Goal: Task Accomplishment & Management: Manage account settings

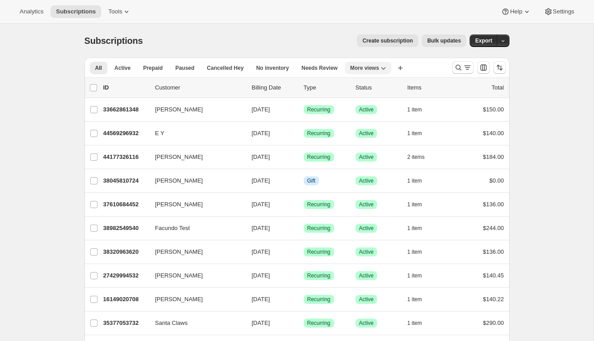
click at [375, 71] on span "More views" at bounding box center [364, 67] width 29 height 7
click at [411, 68] on div "All Active Prepaid Paused Cancelled Hey No inventory Needs Review Awtomic Premi…" at bounding box center [264, 68] width 360 height 20
click at [465, 67] on icon "Search and filter results" at bounding box center [467, 67] width 9 height 9
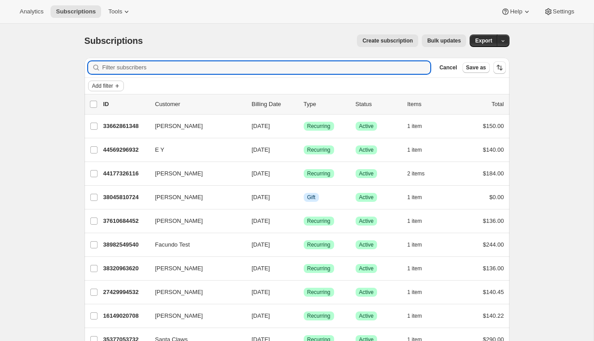
click at [112, 84] on span "Add filter" at bounding box center [102, 85] width 21 height 7
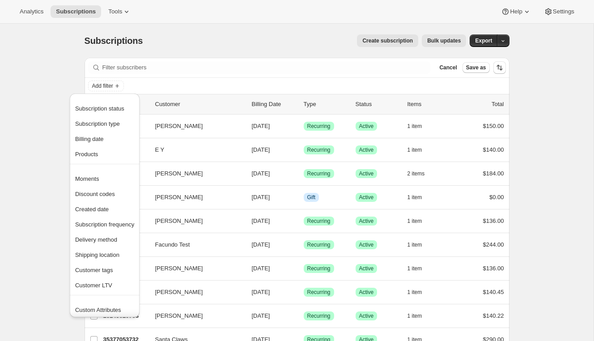
click at [151, 79] on div "Add filter" at bounding box center [296, 86] width 425 height 16
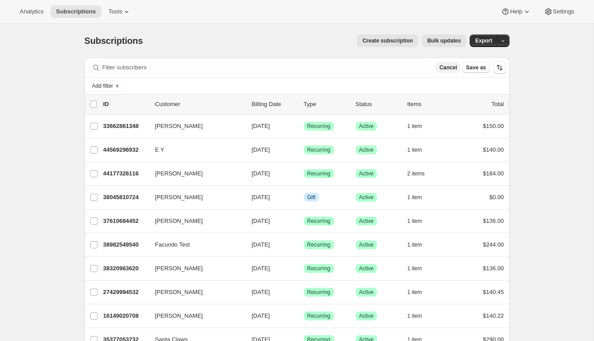
click at [448, 67] on span "Cancel" at bounding box center [447, 67] width 17 height 7
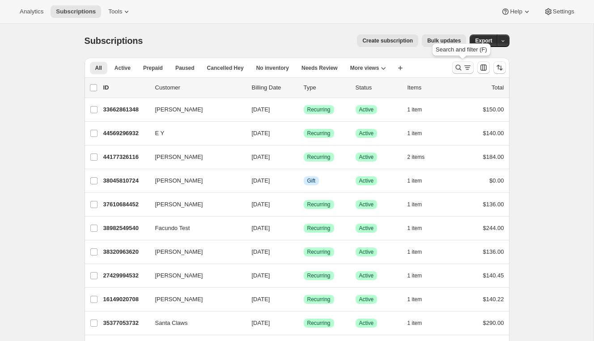
click at [461, 71] on icon "Search and filter results" at bounding box center [458, 67] width 9 height 9
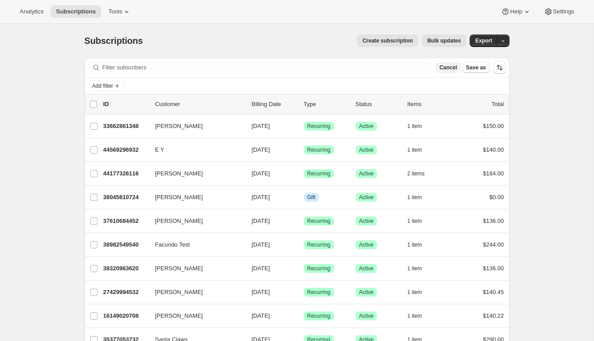
click at [453, 69] on span "Cancel" at bounding box center [447, 67] width 17 height 7
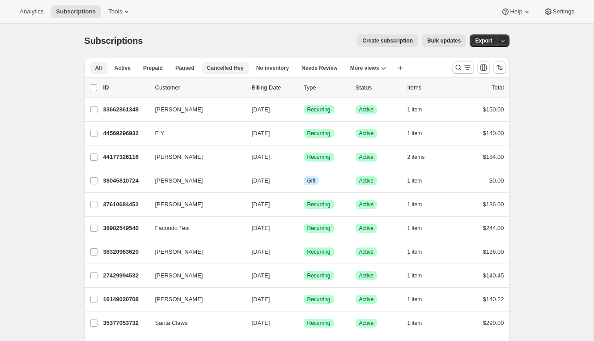
click at [215, 67] on span "Cancelled Hey" at bounding box center [225, 67] width 37 height 7
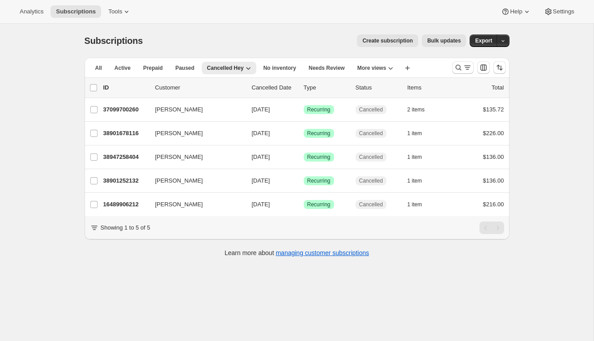
click at [267, 89] on p "Cancelled Date" at bounding box center [274, 87] width 45 height 9
click at [248, 89] on div "ID Customer Cancelled Date Type Status Items Total" at bounding box center [303, 87] width 400 height 9
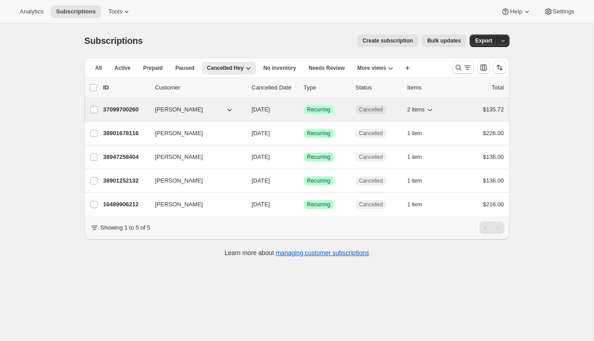
click at [259, 115] on div "37099700260 [PERSON_NAME] [DATE] Success Recurring Cancelled 2 items $135.72" at bounding box center [303, 109] width 400 height 13
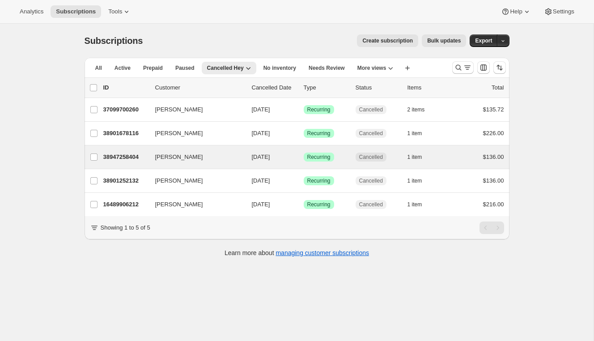
click at [258, 148] on div "[PERSON_NAME] 38947258404 [PERSON_NAME] [DATE] Success Recurring Cancelled 1 it…" at bounding box center [296, 156] width 425 height 23
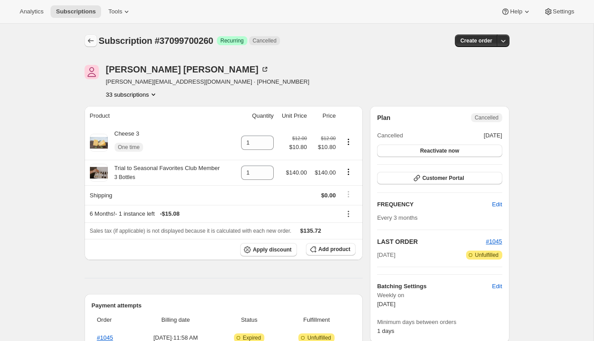
click at [89, 45] on button "Subscriptions" at bounding box center [90, 40] width 13 height 13
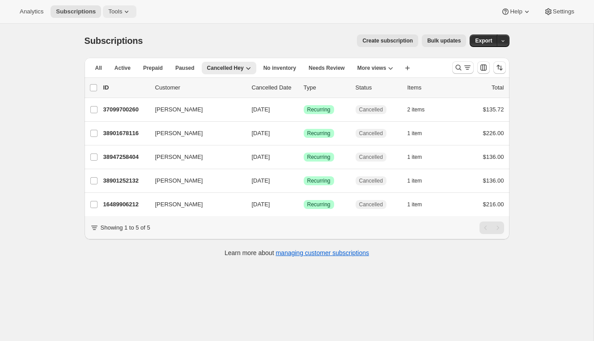
click at [122, 12] on span "Tools" at bounding box center [115, 11] width 14 height 7
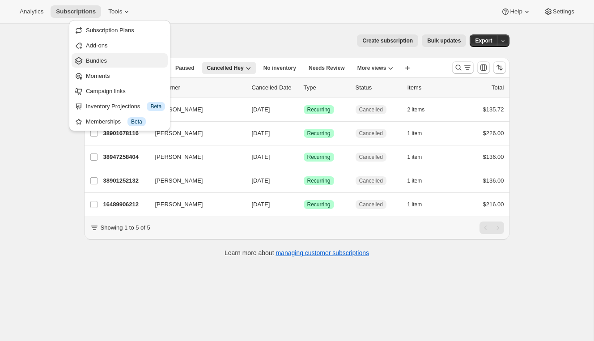
click at [130, 64] on span "Bundles" at bounding box center [125, 60] width 79 height 9
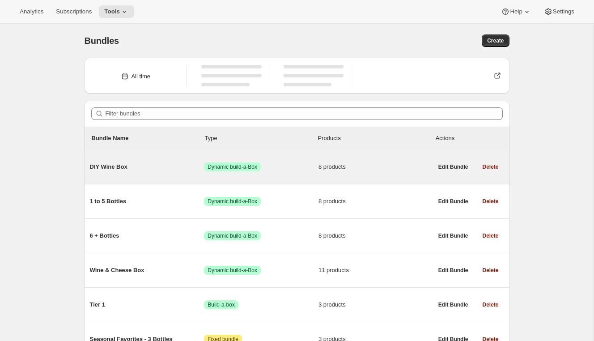
click at [122, 172] on div "DIY Wine Box Success Dynamic build-a-Box 8 products" at bounding box center [261, 166] width 343 height 23
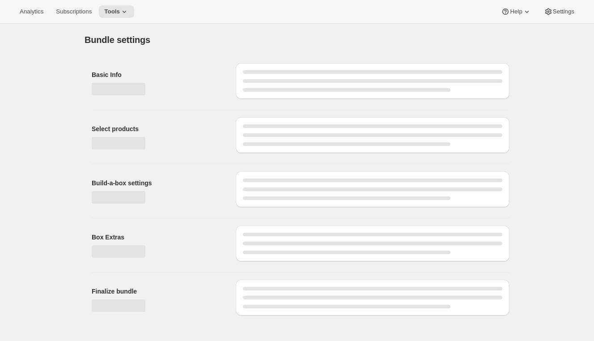
type input "DIY Wine Box"
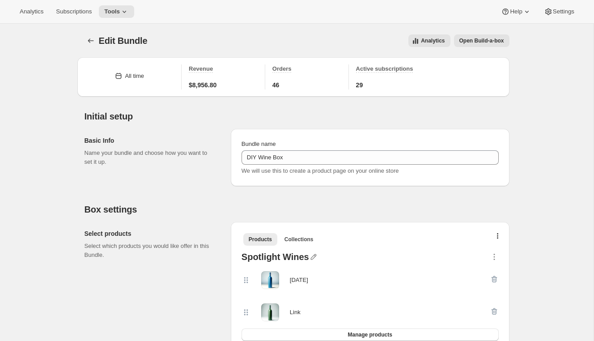
click at [429, 33] on div "Edit Bundle. This page is ready Edit Bundle Analytics Open Build-a-box More act…" at bounding box center [296, 41] width 425 height 34
click at [428, 38] on span "Analytics" at bounding box center [433, 40] width 24 height 7
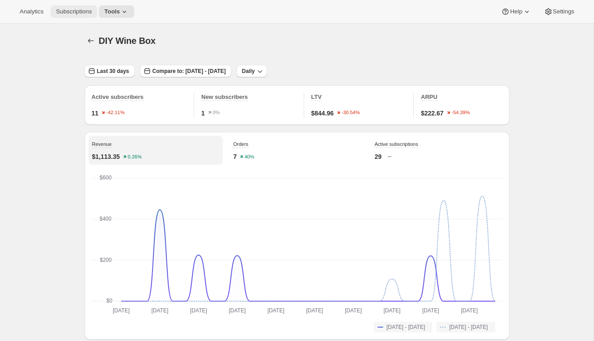
click at [88, 17] on button "Subscriptions" at bounding box center [74, 11] width 46 height 13
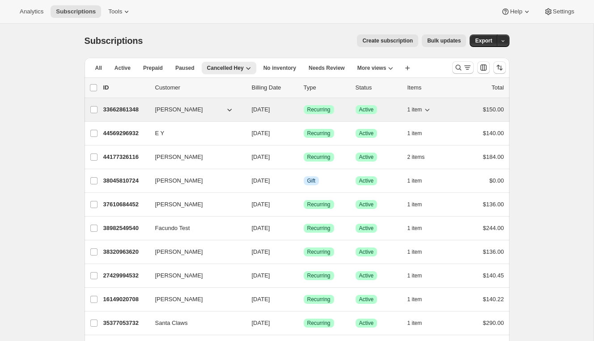
click at [429, 110] on icon "button" at bounding box center [426, 109] width 9 height 9
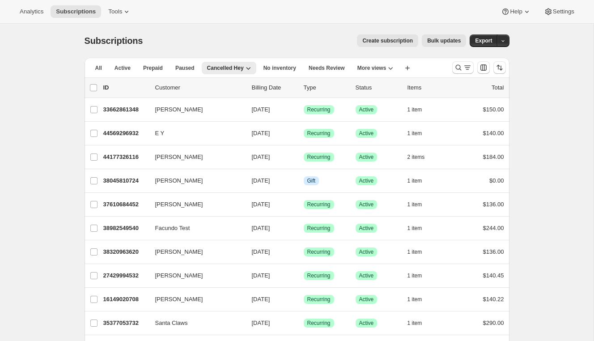
click at [408, 64] on icon "button" at bounding box center [407, 67] width 9 height 9
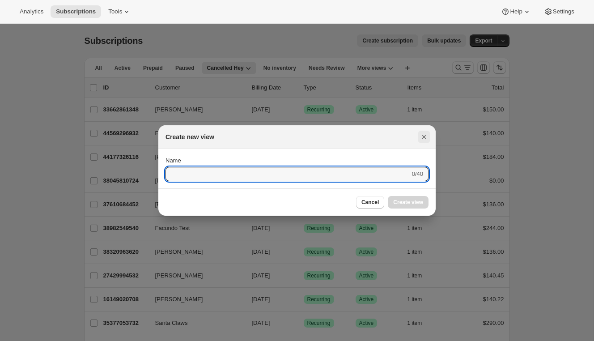
click at [422, 135] on icon "Close" at bounding box center [424, 137] width 4 height 4
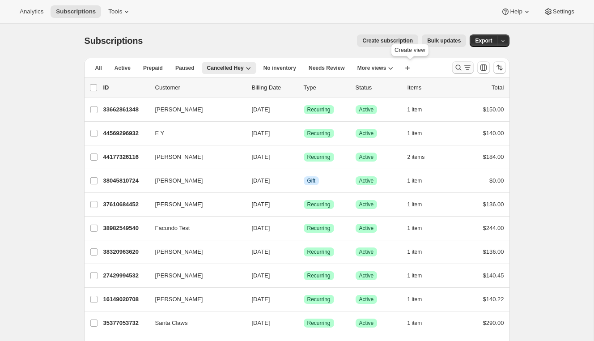
click at [457, 66] on icon "Search and filter results" at bounding box center [458, 67] width 9 height 9
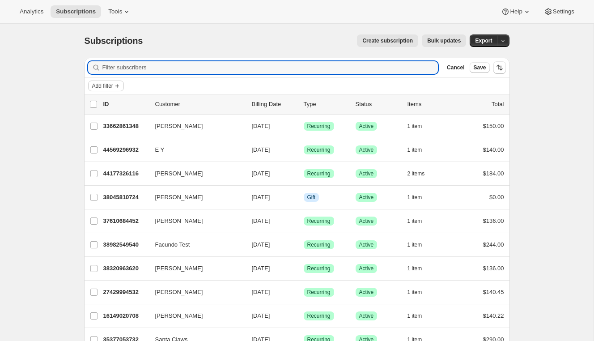
click at [107, 87] on span "Add filter" at bounding box center [102, 85] width 21 height 7
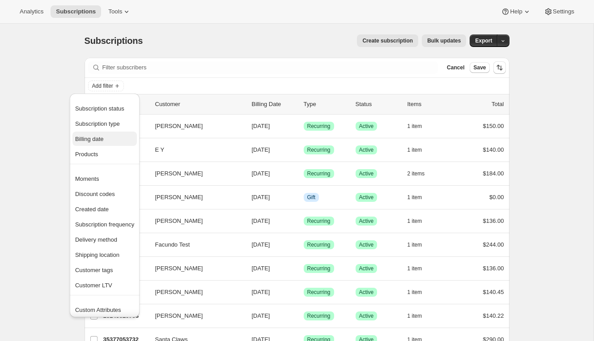
click at [96, 137] on span "Billing date" at bounding box center [89, 138] width 29 height 7
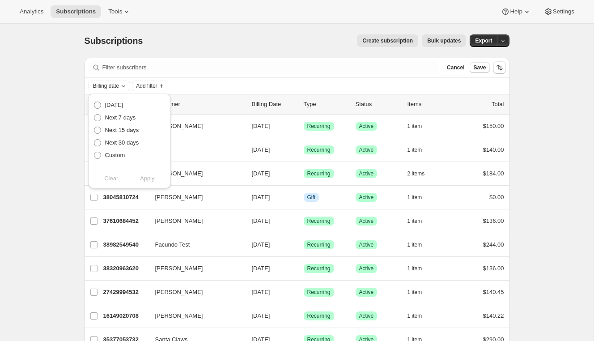
click at [213, 41] on div "Create subscription Bulk updates" at bounding box center [309, 40] width 312 height 13
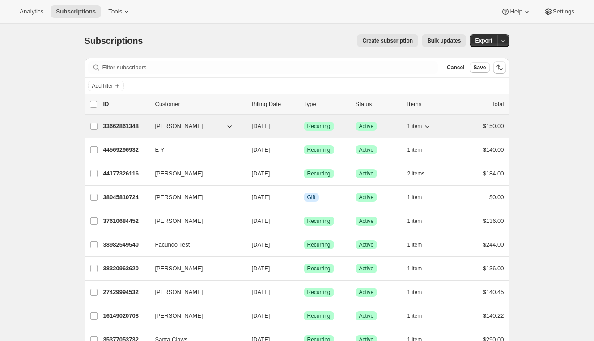
click at [116, 130] on p "33662861348" at bounding box center [125, 126] width 45 height 9
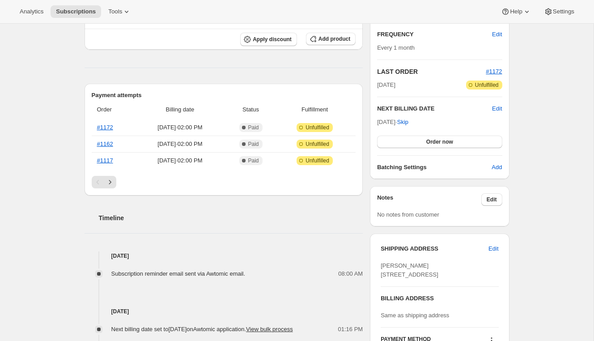
scroll to position [251, 0]
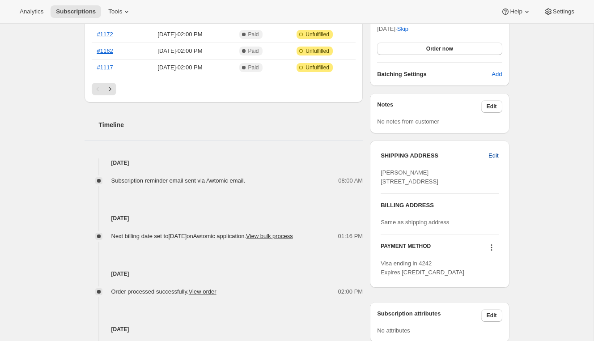
click at [493, 156] on span "Edit" at bounding box center [493, 155] width 10 height 9
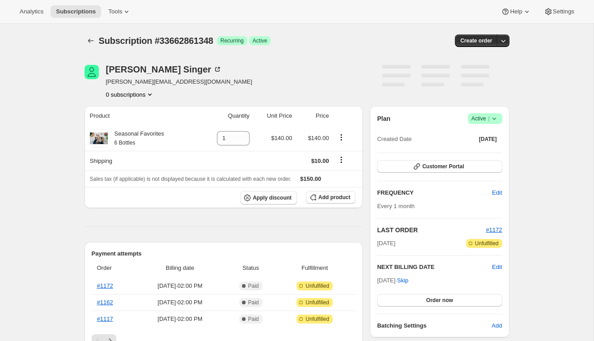
select select "[GEOGRAPHIC_DATA]"
select select "CA"
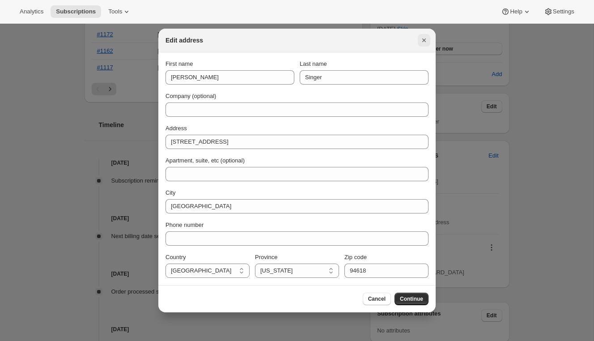
click at [421, 38] on icon "Close" at bounding box center [423, 40] width 9 height 9
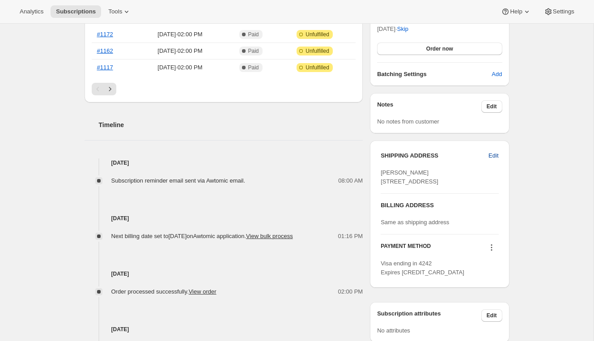
click at [494, 153] on span "Edit" at bounding box center [493, 155] width 10 height 9
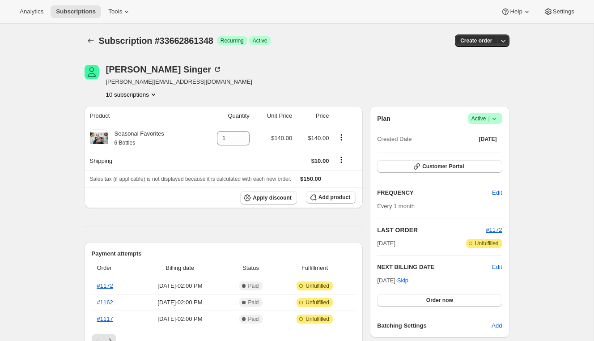
select select "[GEOGRAPHIC_DATA]"
select select "CA"
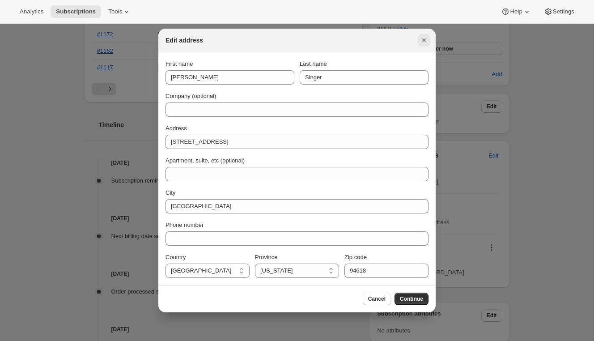
click at [425, 40] on icon "Close" at bounding box center [423, 40] width 9 height 9
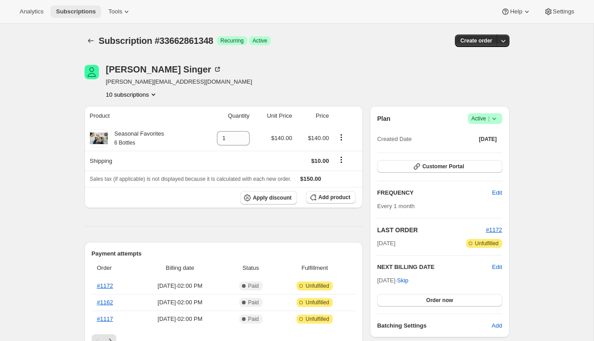
click at [83, 13] on span "Subscriptions" at bounding box center [76, 11] width 40 height 7
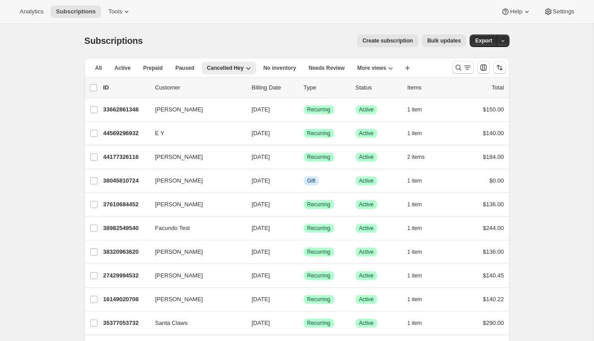
click at [378, 38] on span "Create subscription" at bounding box center [387, 40] width 51 height 7
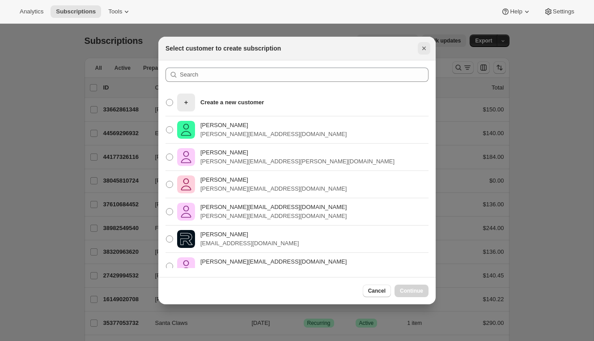
click at [421, 51] on icon "Close" at bounding box center [423, 48] width 9 height 9
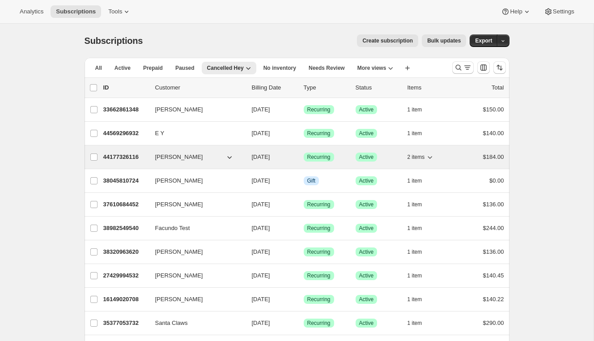
click at [126, 158] on p "44177326116" at bounding box center [125, 156] width 45 height 9
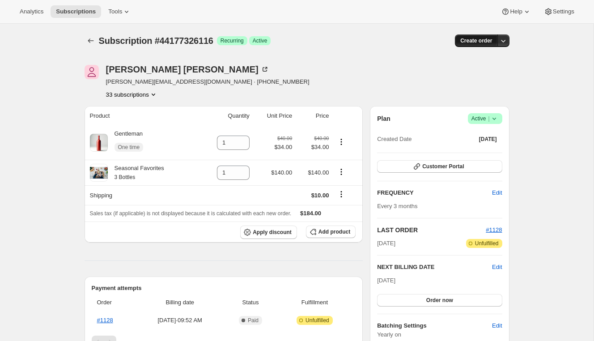
click at [471, 44] on button "Create order" at bounding box center [476, 40] width 42 height 13
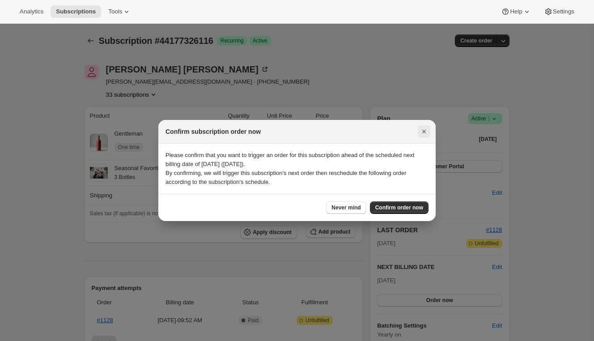
click at [422, 131] on icon "Close" at bounding box center [424, 132] width 4 height 4
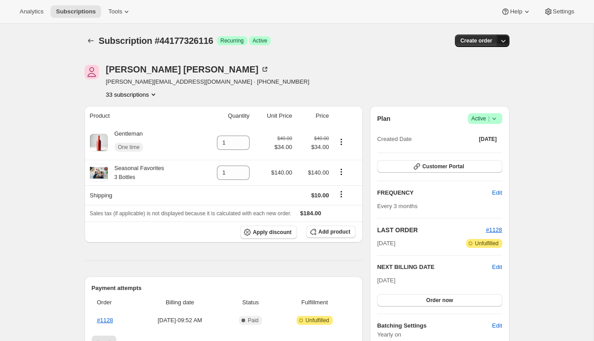
click at [503, 39] on icon "button" at bounding box center [502, 40] width 9 height 9
click at [485, 76] on span "Create custom one-time order" at bounding box center [464, 74] width 77 height 7
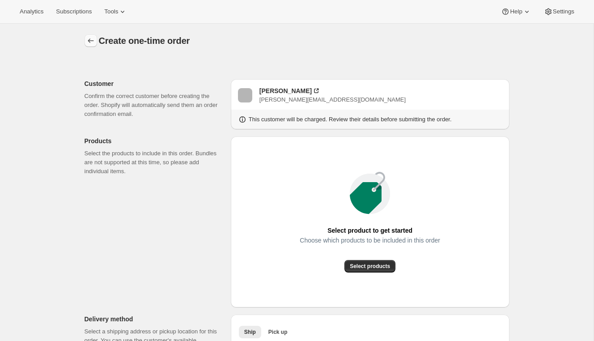
click at [88, 39] on icon "button" at bounding box center [90, 40] width 9 height 9
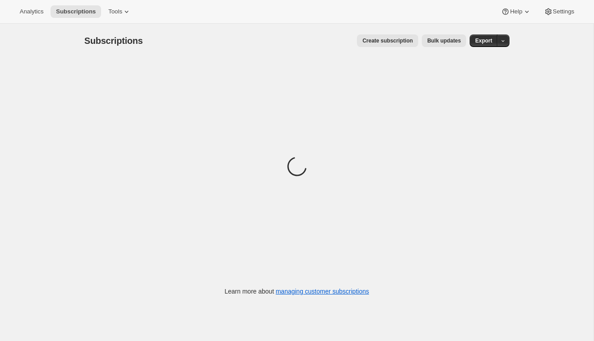
click at [390, 40] on span "Create subscription" at bounding box center [387, 40] width 51 height 7
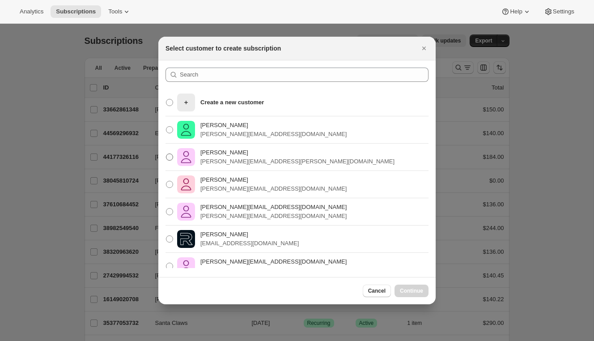
click at [235, 163] on p "[PERSON_NAME][EMAIL_ADDRESS][PERSON_NAME][DOMAIN_NAME]" at bounding box center [297, 161] width 194 height 9
click at [166, 154] on input "Patrick Pazos patrick.pazos@drinks.com" at bounding box center [166, 153] width 0 height 0
radio input "true"
click at [410, 293] on span "Continue" at bounding box center [411, 290] width 23 height 7
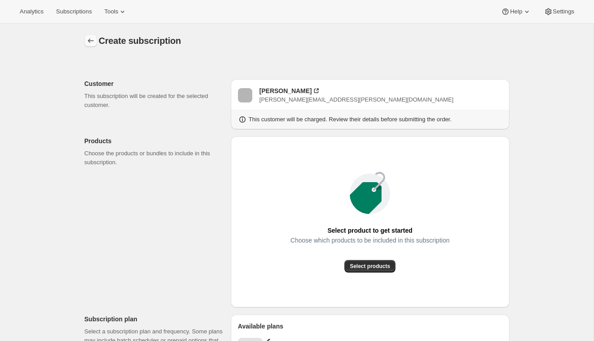
click at [91, 42] on icon "button" at bounding box center [90, 40] width 9 height 9
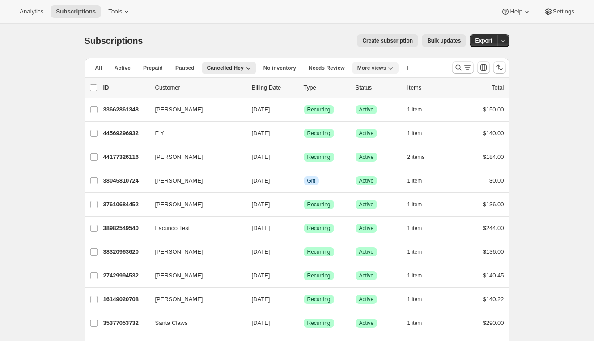
click at [375, 68] on span "More views" at bounding box center [371, 67] width 29 height 7
click at [337, 67] on span "Needs Review" at bounding box center [326, 67] width 36 height 7
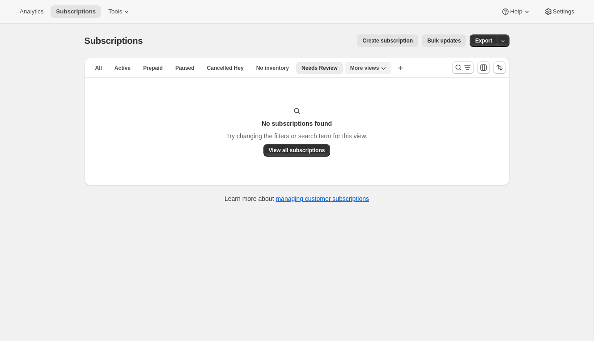
click at [385, 70] on icon "More views" at bounding box center [383, 67] width 9 height 9
click at [310, 32] on div "Subscriptions. This page is ready Subscriptions Create subscription Bulk update…" at bounding box center [296, 41] width 425 height 34
click at [97, 67] on span "All" at bounding box center [98, 67] width 7 height 7
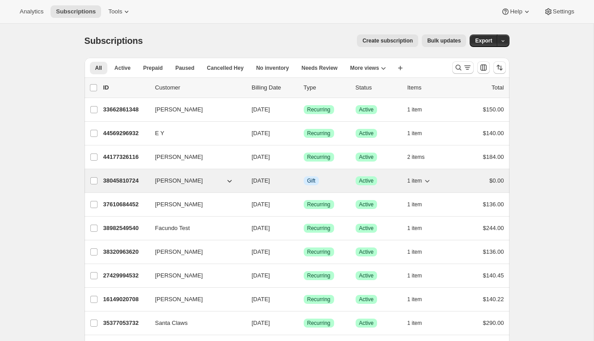
click at [105, 177] on p "38045810724" at bounding box center [125, 180] width 45 height 9
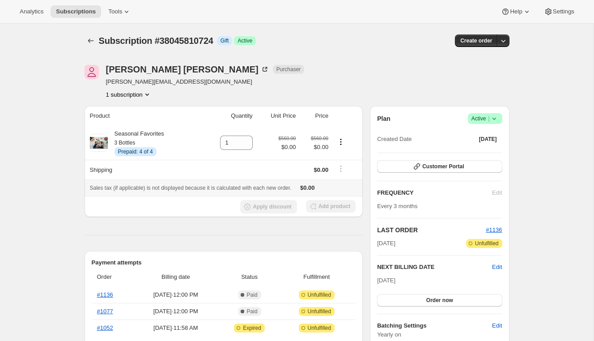
drag, startPoint x: 91, startPoint y: 189, endPoint x: 253, endPoint y: 183, distance: 161.9
click at [253, 182] on th "Sales tax (if applicable) is not displayed because it is calculated with each n…" at bounding box center [223, 187] width 278 height 17
click at [89, 37] on icon "Subscriptions" at bounding box center [90, 40] width 9 height 9
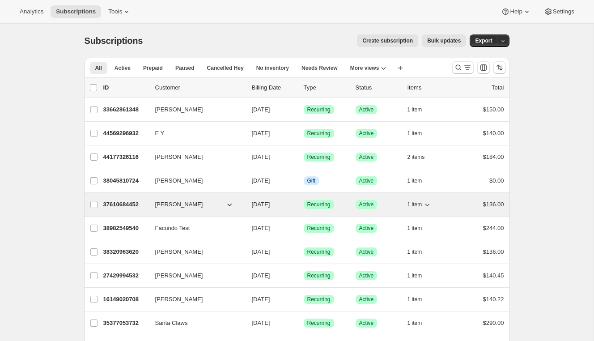
click at [131, 205] on p "37610684452" at bounding box center [125, 204] width 45 height 9
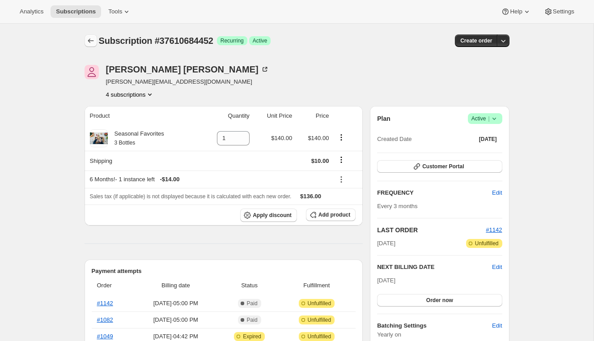
click at [93, 38] on icon "Subscriptions" at bounding box center [90, 40] width 9 height 9
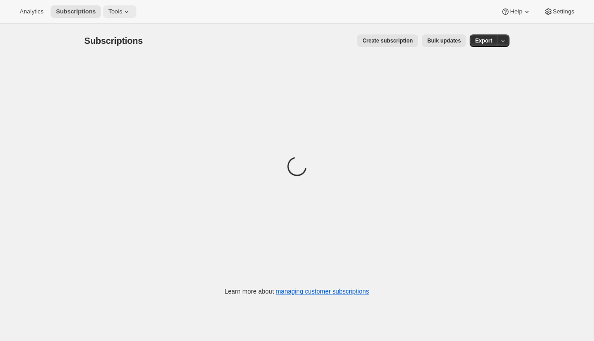
click at [126, 11] on icon at bounding box center [126, 11] width 9 height 9
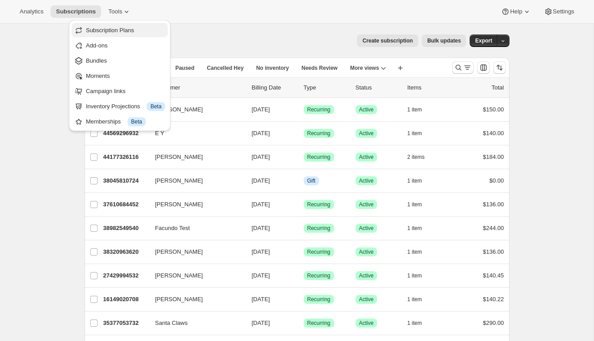
click at [124, 32] on span "Subscription Plans" at bounding box center [110, 30] width 48 height 7
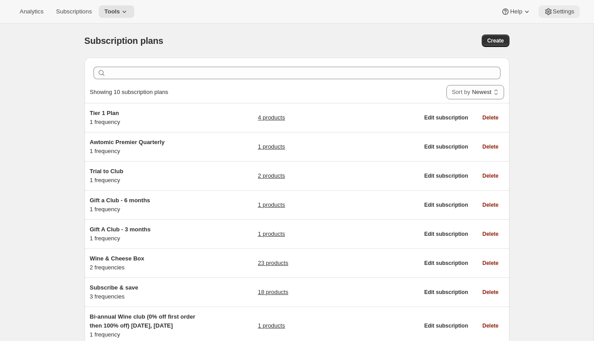
click at [549, 16] on icon at bounding box center [547, 11] width 9 height 9
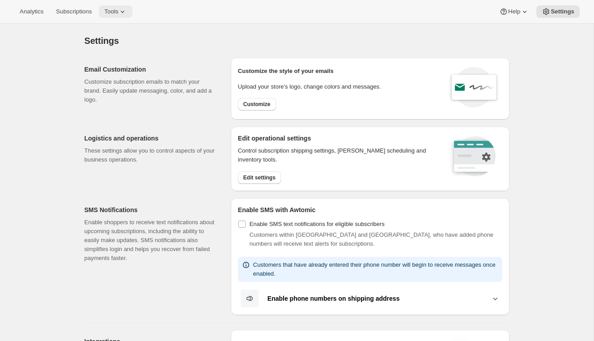
click at [117, 11] on span "Tools" at bounding box center [111, 11] width 14 height 7
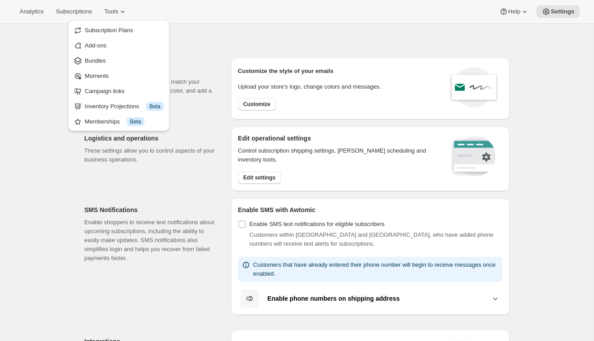
click at [401, 37] on div "Settings" at bounding box center [296, 40] width 425 height 13
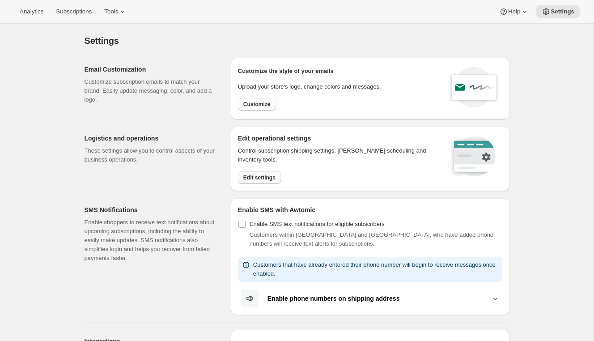
click at [261, 175] on span "Edit settings" at bounding box center [259, 177] width 32 height 7
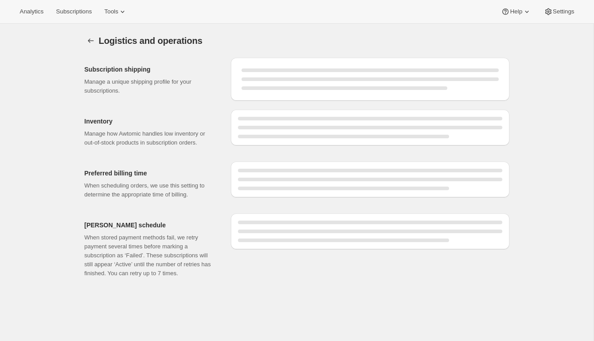
select select "DAY"
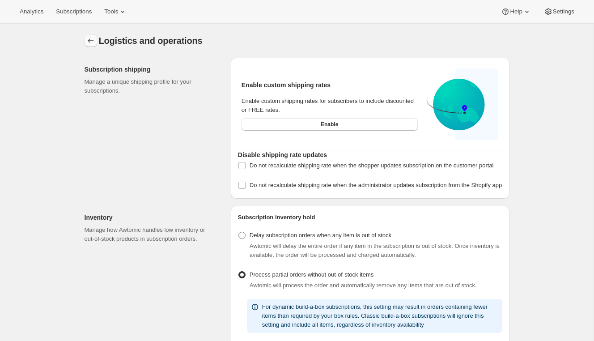
click at [95, 46] on button "Settings" at bounding box center [90, 40] width 13 height 13
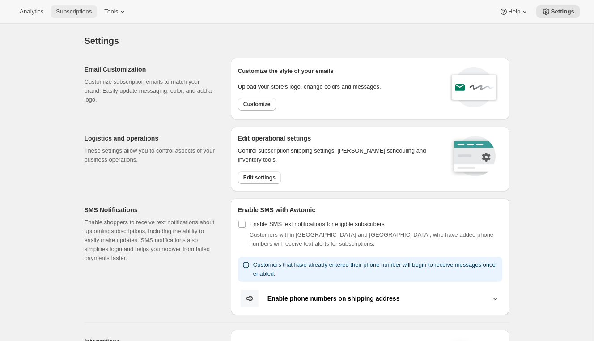
click at [64, 15] on button "Subscriptions" at bounding box center [74, 11] width 46 height 13
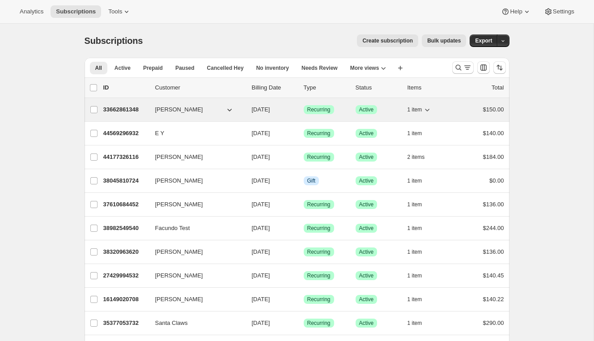
click at [123, 107] on p "33662861348" at bounding box center [125, 109] width 45 height 9
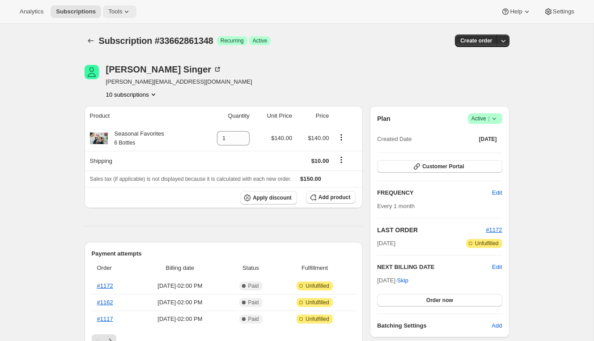
click at [127, 9] on icon at bounding box center [126, 11] width 9 height 9
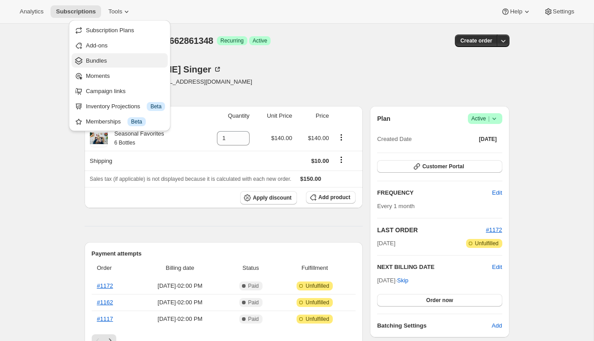
click at [124, 56] on span "Bundles" at bounding box center [125, 60] width 79 height 9
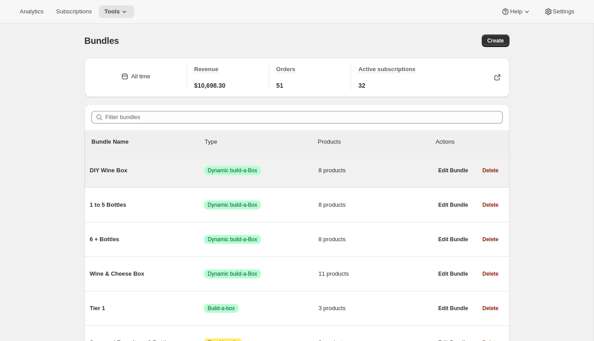
click at [180, 176] on div "DIY Wine Box Success Dynamic build-a-Box 8 products" at bounding box center [261, 170] width 343 height 23
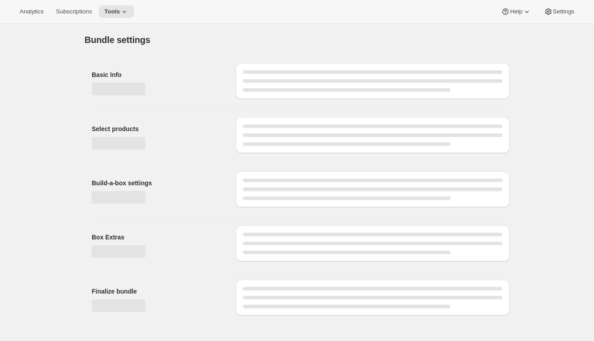
type input "DIY Wine Box"
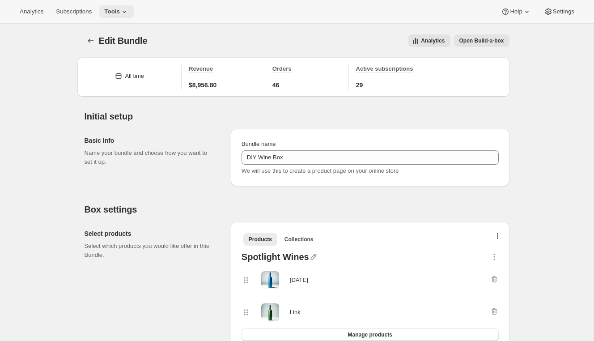
click at [124, 11] on icon at bounding box center [124, 11] width 9 height 9
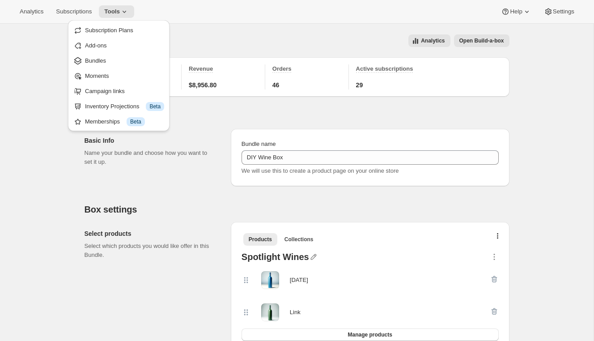
click at [241, 40] on div "Analytics Open Build-a-box" at bounding box center [333, 40] width 351 height 13
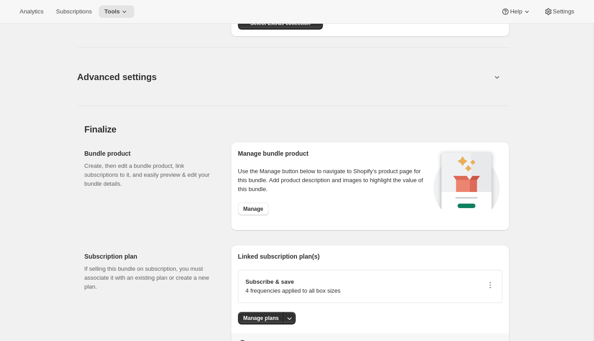
scroll to position [1023, 0]
